Goal: Navigation & Orientation: Find specific page/section

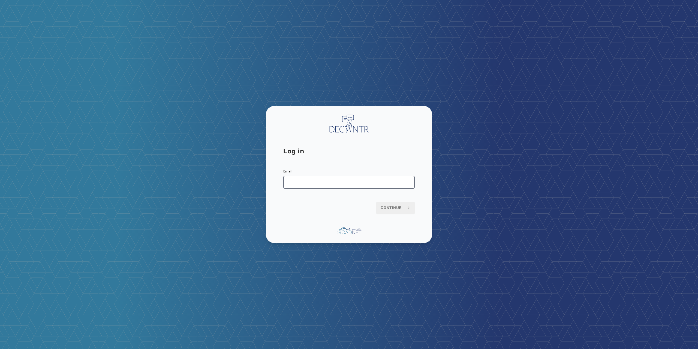
click at [329, 180] on input "Email" at bounding box center [348, 182] width 131 height 13
type input "**********"
click at [390, 206] on span "Continue" at bounding box center [396, 207] width 30 height 5
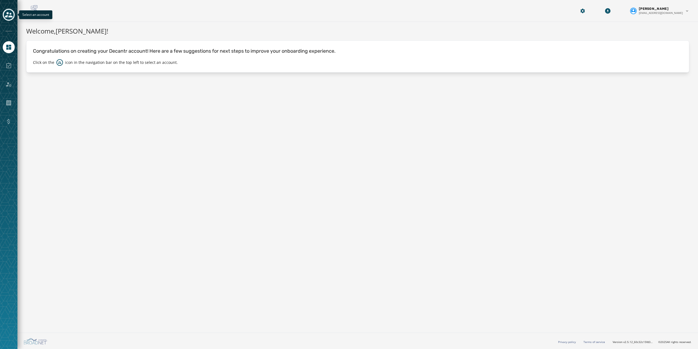
click at [13, 13] on div "Toggle account select drawer" at bounding box center [9, 15] width 10 height 10
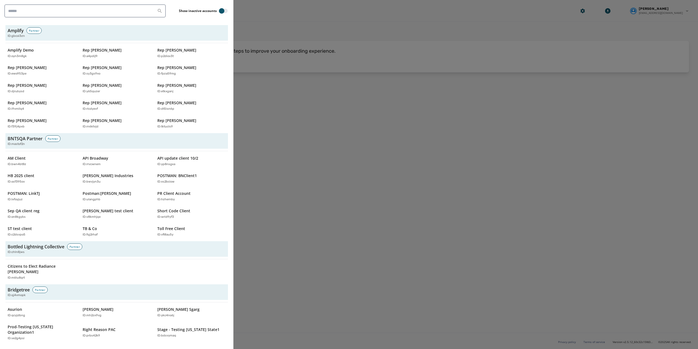
click at [311, 122] on div at bounding box center [349, 174] width 698 height 349
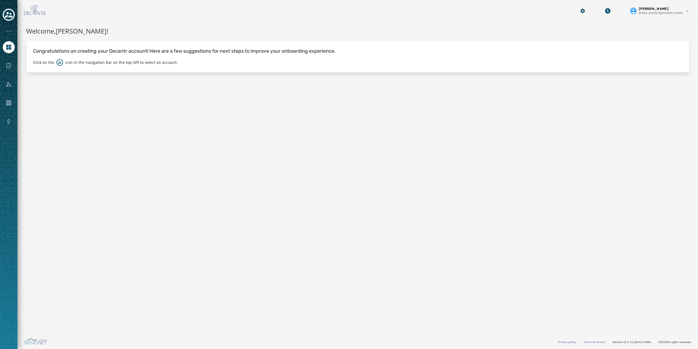
drag, startPoint x: 542, startPoint y: 128, endPoint x: 593, endPoint y: 82, distance: 69.1
click at [542, 128] on div "Welcome, Benjamin King ! Congratulations on creating your Decantr account! Here…" at bounding box center [357, 176] width 680 height 308
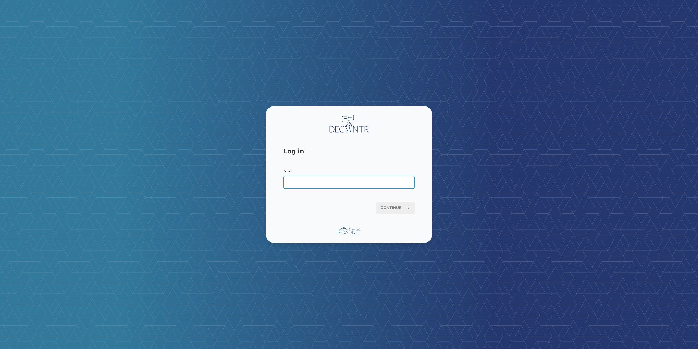
drag, startPoint x: 370, startPoint y: 180, endPoint x: 366, endPoint y: 185, distance: 6.0
click at [370, 180] on input "Email" at bounding box center [348, 182] width 131 height 13
type input "**********"
click at [399, 209] on span "Continue" at bounding box center [396, 207] width 30 height 5
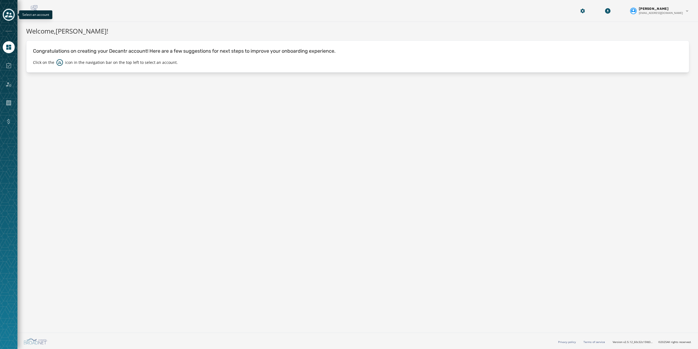
click at [11, 17] on icon "Toggle account select drawer" at bounding box center [9, 14] width 8 height 5
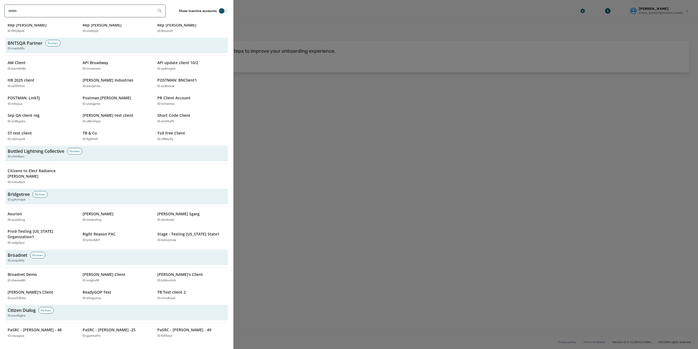
scroll to position [218, 0]
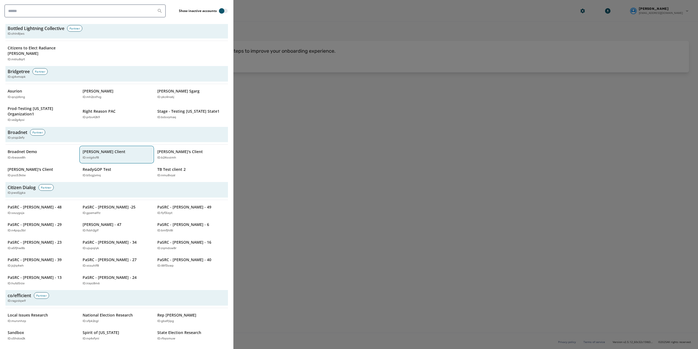
click at [92, 149] on p "[PERSON_NAME] Client" at bounding box center [104, 151] width 43 height 5
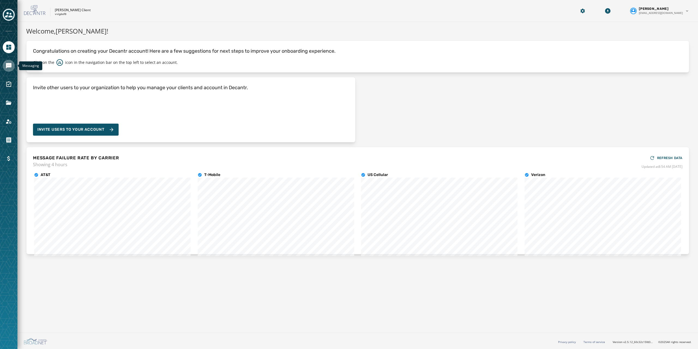
click at [7, 66] on icon "Navigate to Messaging" at bounding box center [8, 65] width 5 height 5
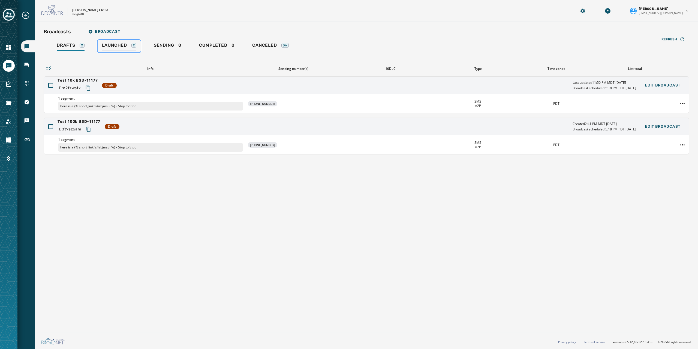
click at [112, 44] on span "Launched" at bounding box center [114, 45] width 25 height 5
